Goal: Information Seeking & Learning: Learn about a topic

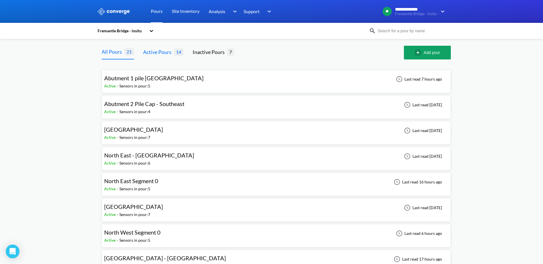
click at [176, 57] on div "Active Pours 14" at bounding box center [163, 53] width 40 height 14
click at [150, 180] on span "North East Segment 0" at bounding box center [131, 181] width 54 height 7
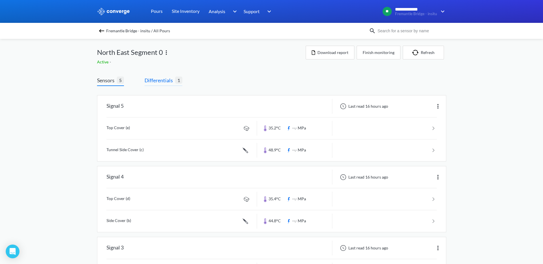
click at [151, 81] on span "Differentials" at bounding box center [159, 80] width 31 height 8
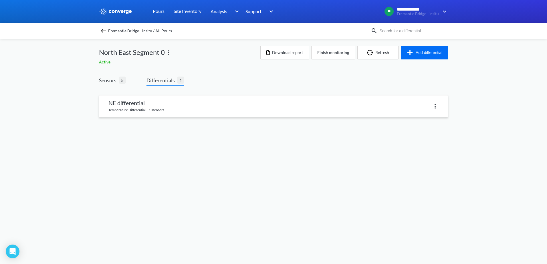
click at [157, 98] on link at bounding box center [273, 107] width 348 height 22
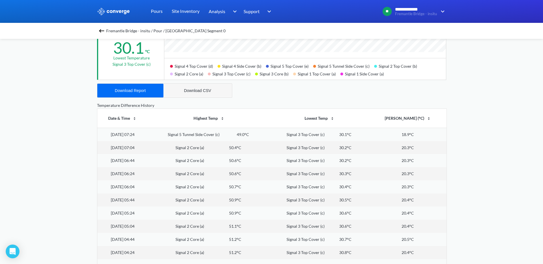
click at [207, 90] on div "Download CSV" at bounding box center [197, 90] width 27 height 5
click at [4, 77] on div "**********" at bounding box center [271, 52] width 543 height 479
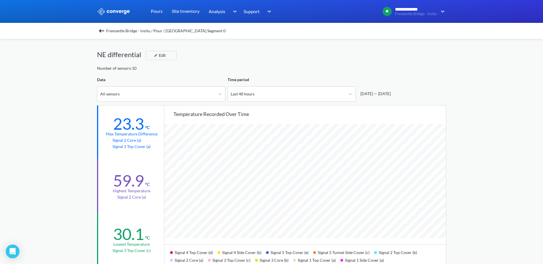
click at [104, 32] on img at bounding box center [101, 30] width 7 height 7
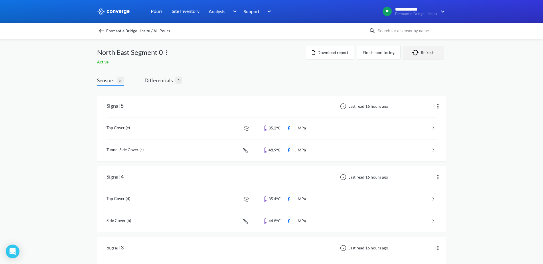
click at [427, 54] on button "Refresh" at bounding box center [423, 53] width 41 height 14
click at [104, 35] on div "Fremantle Bridge - insitu / All Pours" at bounding box center [271, 31] width 543 height 16
click at [104, 32] on img at bounding box center [101, 30] width 7 height 7
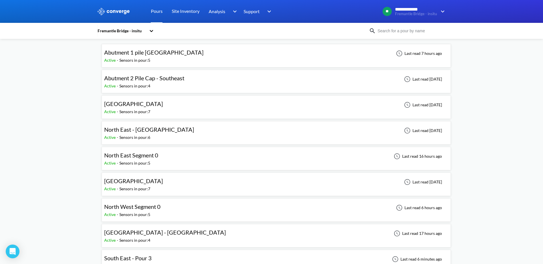
scroll to position [86, 0]
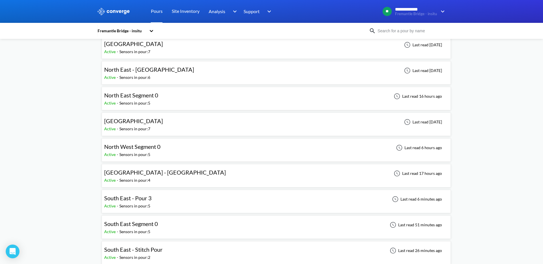
click at [119, 147] on span "North West Segment 0" at bounding box center [132, 146] width 56 height 7
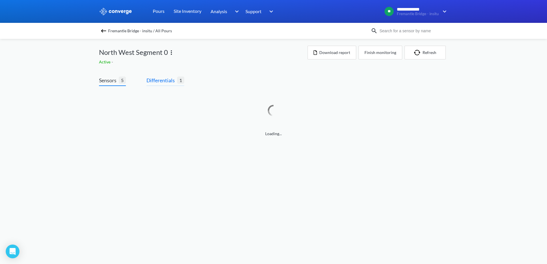
click at [152, 80] on span "Differentials" at bounding box center [161, 80] width 31 height 8
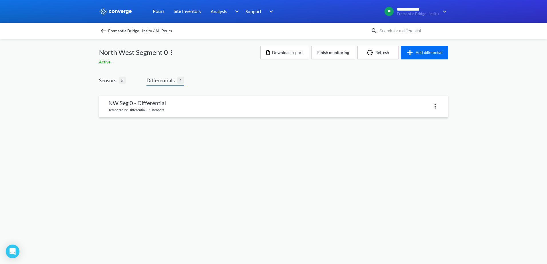
click at [137, 102] on link at bounding box center [273, 107] width 348 height 22
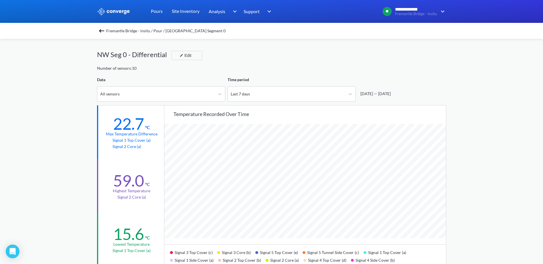
click at [108, 31] on span "Fremantle Bridge - insitu / Pour / [GEOGRAPHIC_DATA] Segment 0" at bounding box center [165, 31] width 119 height 8
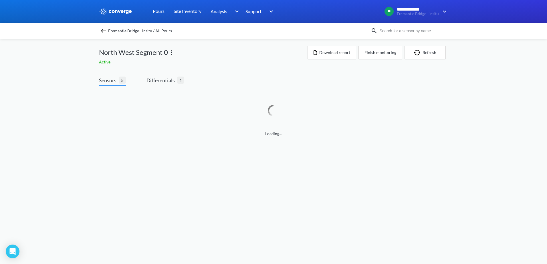
click at [103, 30] on img at bounding box center [103, 30] width 7 height 7
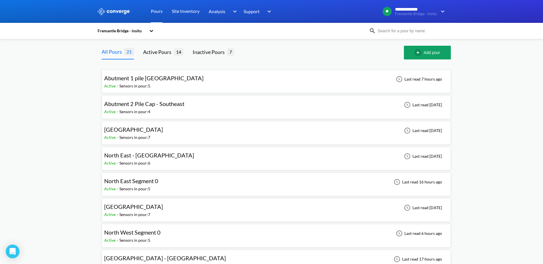
click at [137, 184] on span "North East Segment 0" at bounding box center [131, 181] width 54 height 7
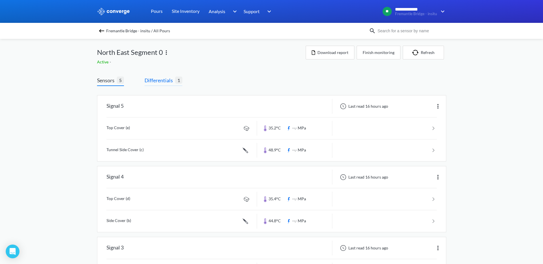
click at [148, 83] on span "Differentials" at bounding box center [159, 80] width 31 height 8
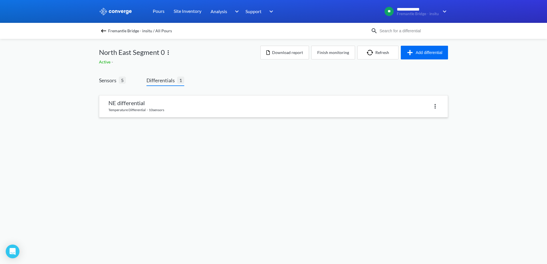
click at [138, 98] on link at bounding box center [273, 107] width 348 height 22
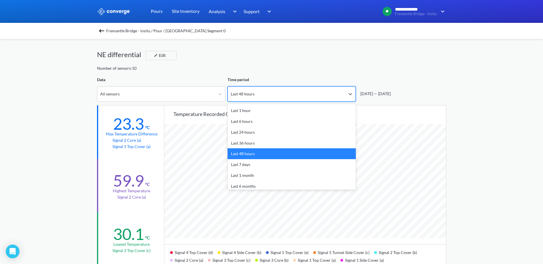
click at [279, 91] on div "Last 48 hours" at bounding box center [286, 94] width 117 height 15
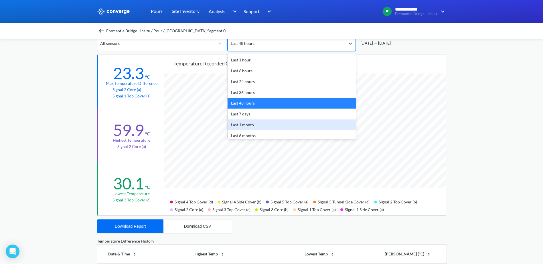
scroll to position [29, 0]
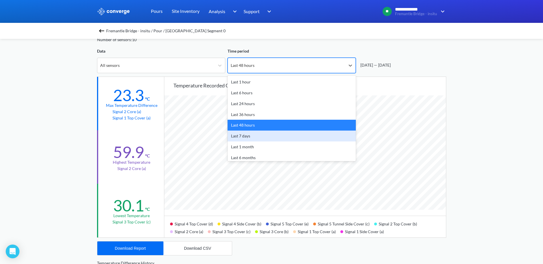
click at [250, 135] on div "Last 7 days" at bounding box center [291, 136] width 128 height 11
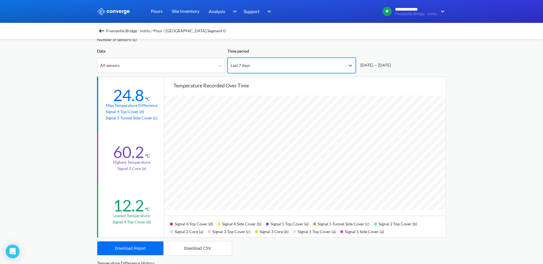
scroll to position [479, 543]
click at [281, 68] on div "Last 7 days" at bounding box center [286, 65] width 117 height 15
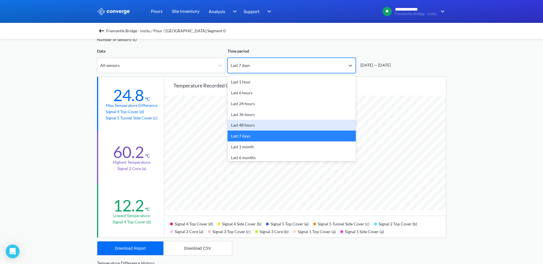
click at [245, 127] on div "Last 48 hours" at bounding box center [291, 125] width 128 height 11
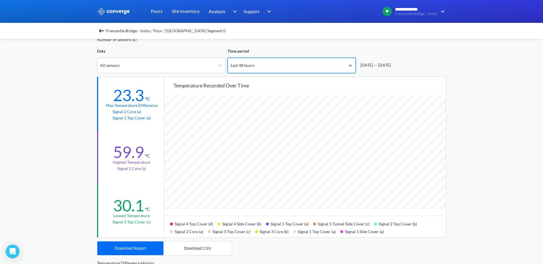
click at [254, 62] on div "Last 48 hours" at bounding box center [286, 65] width 117 height 15
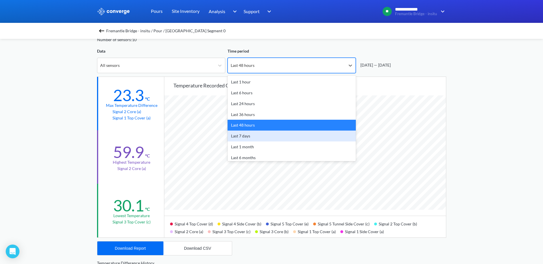
click at [241, 134] on div "Last 7 days" at bounding box center [291, 136] width 128 height 11
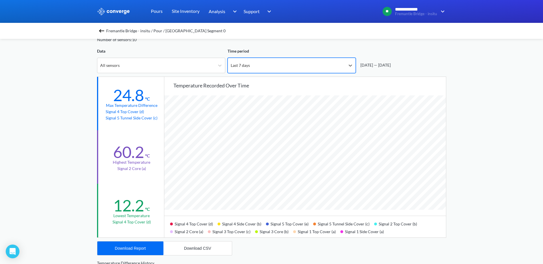
click at [193, 232] on div "Signal 2 Core (a)" at bounding box center [189, 231] width 38 height 8
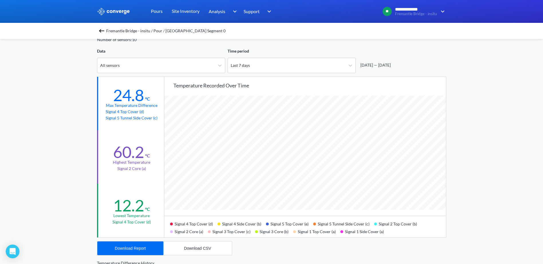
click at [123, 111] on p "Signal 4 Top Cover (d)" at bounding box center [132, 112] width 52 height 6
drag, startPoint x: 116, startPoint y: 103, endPoint x: 131, endPoint y: 112, distance: 17.2
click at [131, 112] on div "24.8 °C Max temperature difference Signal 4 Top Cover (d) Signal 5 Tunnel Side …" at bounding box center [131, 103] width 68 height 53
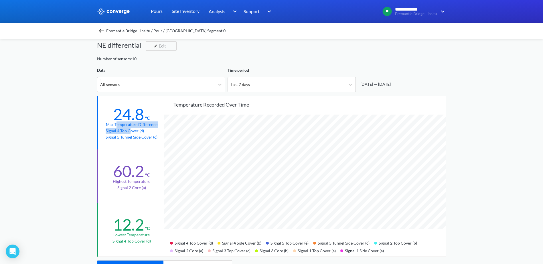
scroll to position [0, 0]
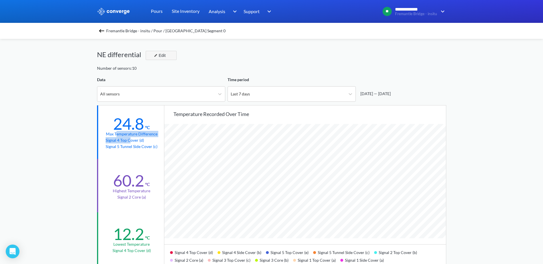
click at [150, 57] on button "Edit" at bounding box center [161, 55] width 31 height 9
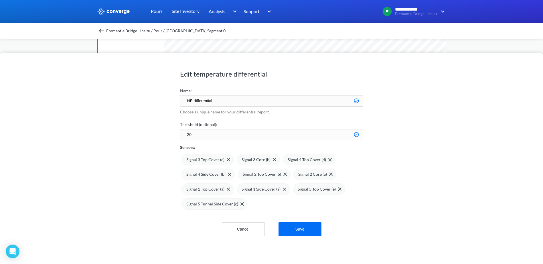
scroll to position [215, 0]
click at [256, 230] on button "Cancel" at bounding box center [243, 230] width 43 height 14
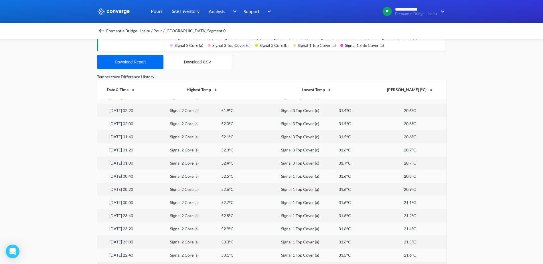
scroll to position [229, 0]
